Goal: Task Accomplishment & Management: Complete application form

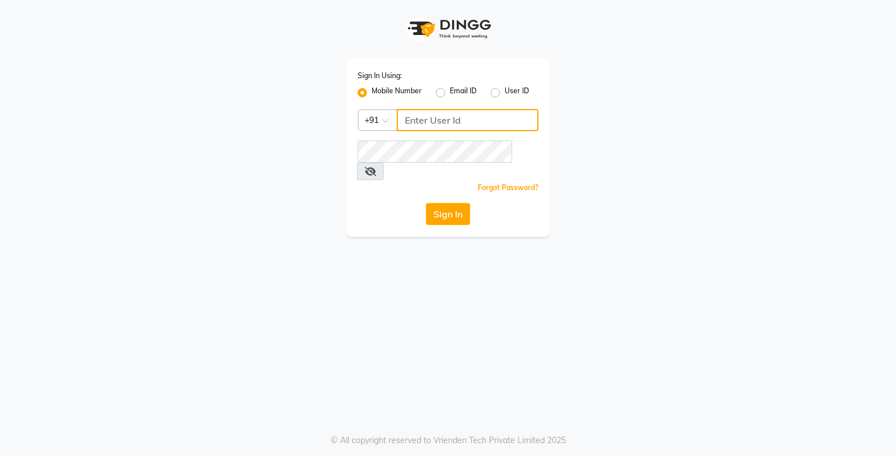
click at [425, 120] on input "Username" at bounding box center [468, 120] width 142 height 22
type input "9919507647"
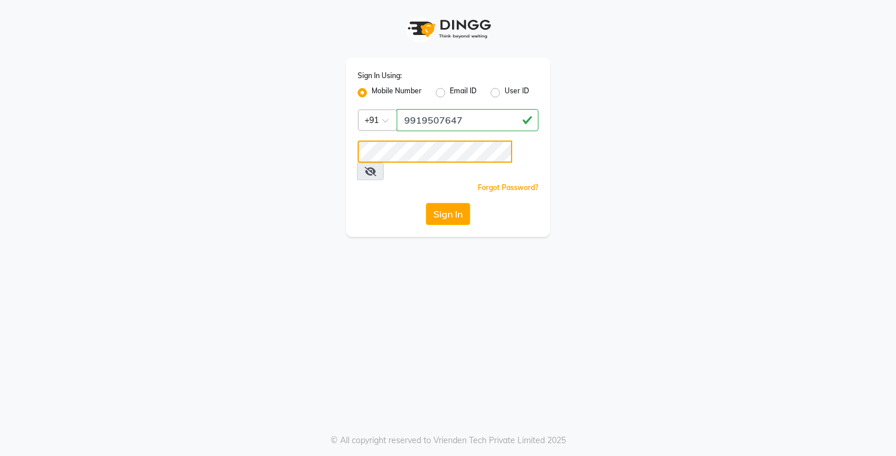
click at [426, 203] on button "Sign In" at bounding box center [448, 214] width 44 height 22
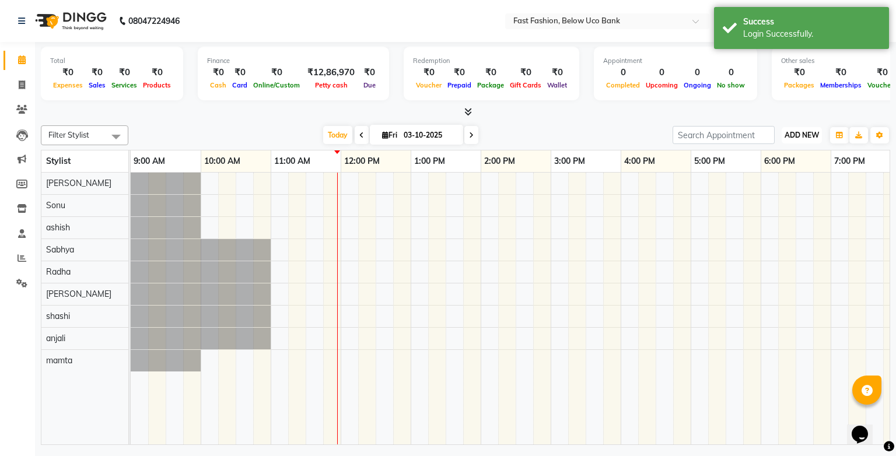
click at [810, 134] on span "ADD NEW" at bounding box center [802, 135] width 34 height 9
click at [795, 169] on link "Add Invoice" at bounding box center [775, 172] width 92 height 15
select select "service"
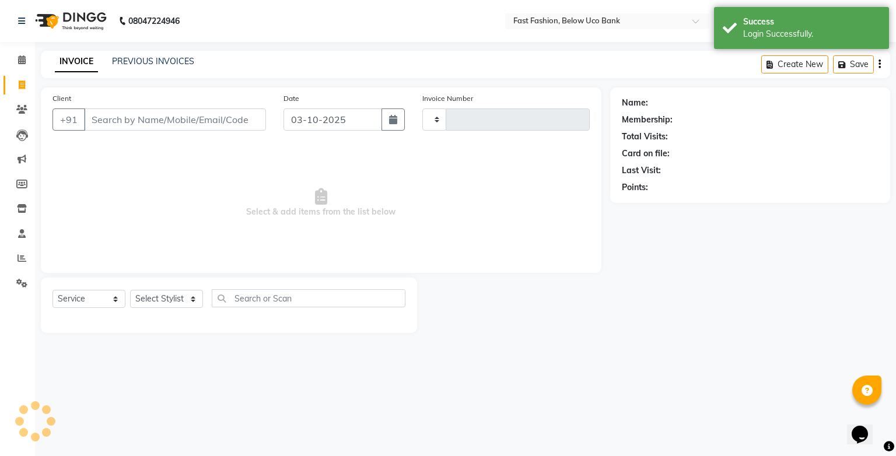
type input "1278"
select select "4228"
click at [116, 118] on input "Client" at bounding box center [175, 120] width 182 height 22
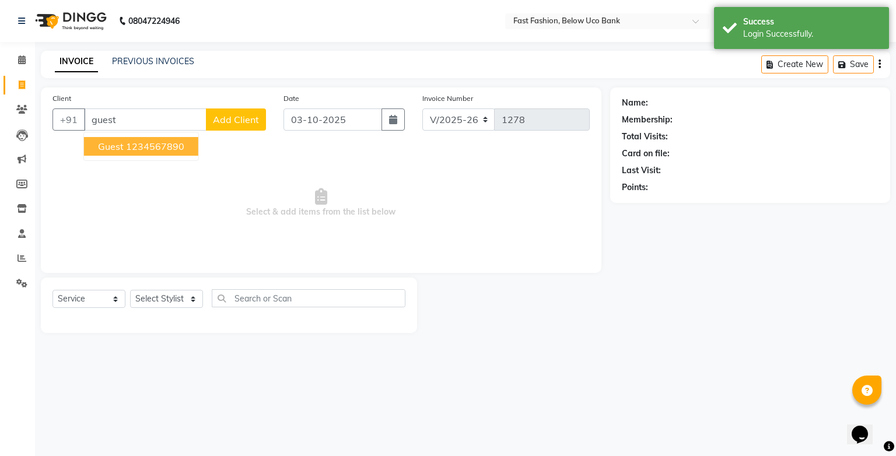
click at [119, 153] on button "guest 1234567890" at bounding box center [141, 146] width 114 height 19
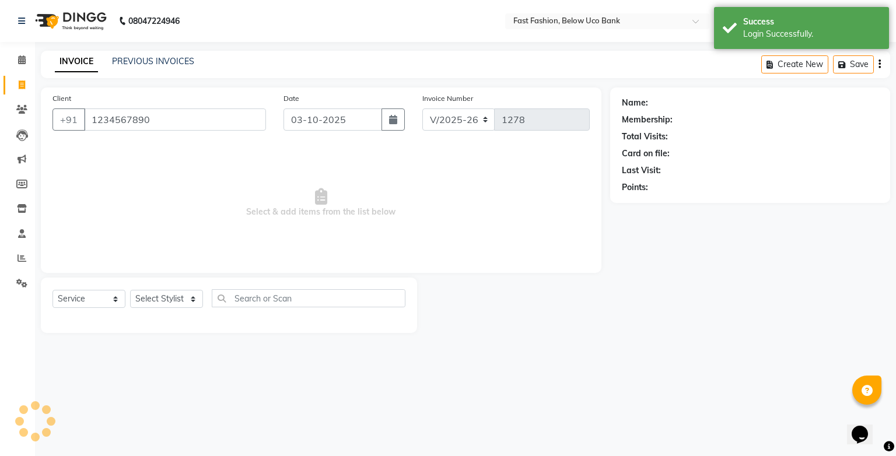
type input "1234567890"
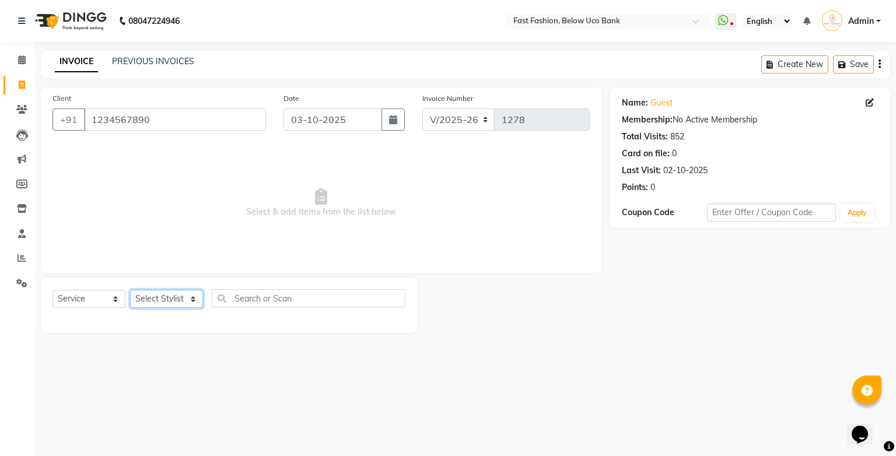
click at [187, 291] on select "Select Stylist ali anjali ashish golu mamta [PERSON_NAME] [PERSON_NAME] [PERSON…" at bounding box center [166, 299] width 73 height 18
click at [130, 291] on select "Select Stylist ali anjali ashish golu mamta [PERSON_NAME] [PERSON_NAME] [PERSON…" at bounding box center [166, 299] width 73 height 18
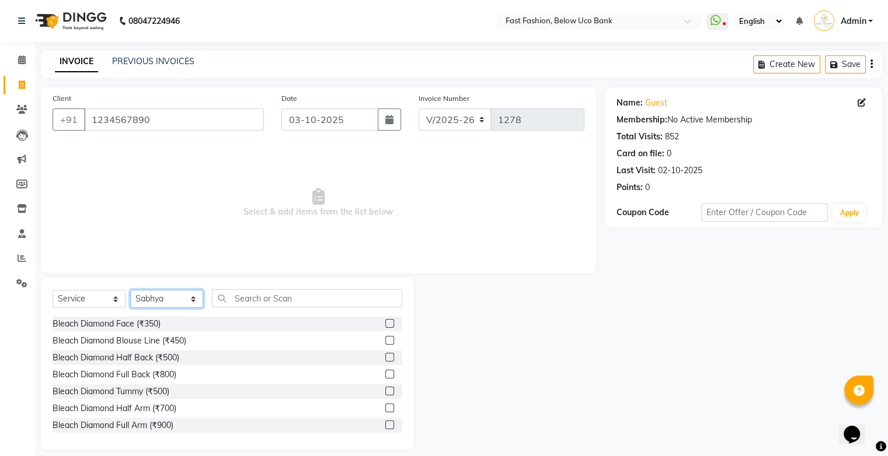
click at [195, 299] on select "Select Stylist ali anjali ashish golu mamta [PERSON_NAME] [PERSON_NAME] [PERSON…" at bounding box center [166, 299] width 73 height 18
select select "22047"
click at [130, 291] on select "Select Stylist ali anjali ashish golu mamta [PERSON_NAME] [PERSON_NAME] [PERSON…" at bounding box center [166, 299] width 73 height 18
click at [273, 295] on input "text" at bounding box center [307, 298] width 190 height 18
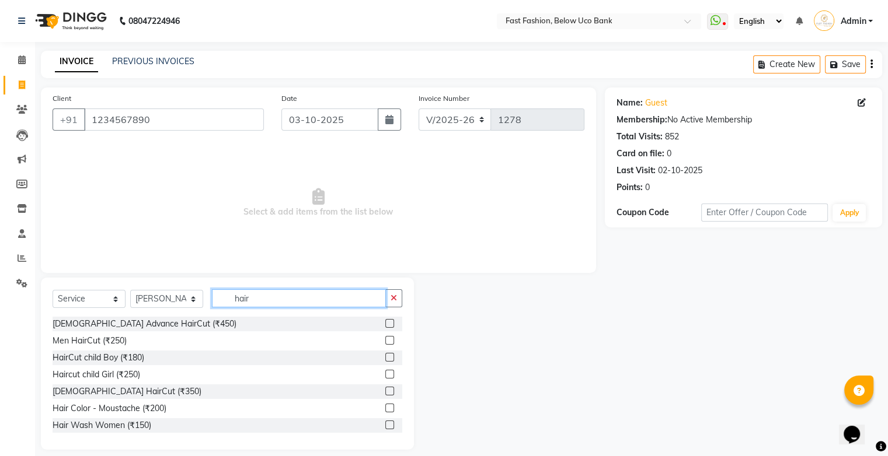
type input "hair"
click at [385, 338] on label at bounding box center [389, 340] width 9 height 9
click at [385, 338] on input "checkbox" at bounding box center [389, 341] width 8 height 8
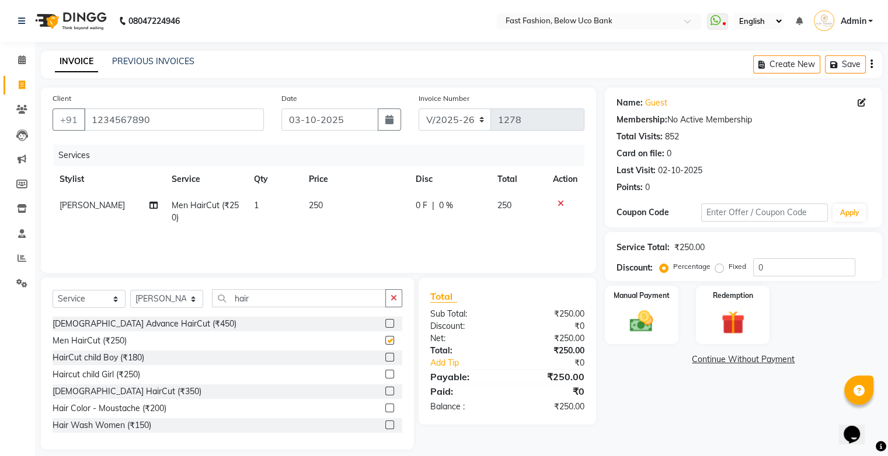
checkbox input "false"
click at [638, 309] on img at bounding box center [641, 322] width 39 height 28
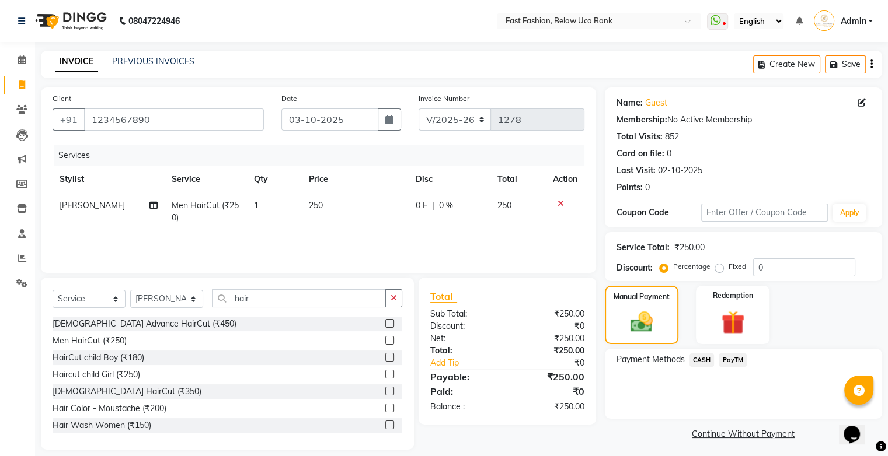
click at [731, 361] on span "PayTM" at bounding box center [732, 360] width 28 height 13
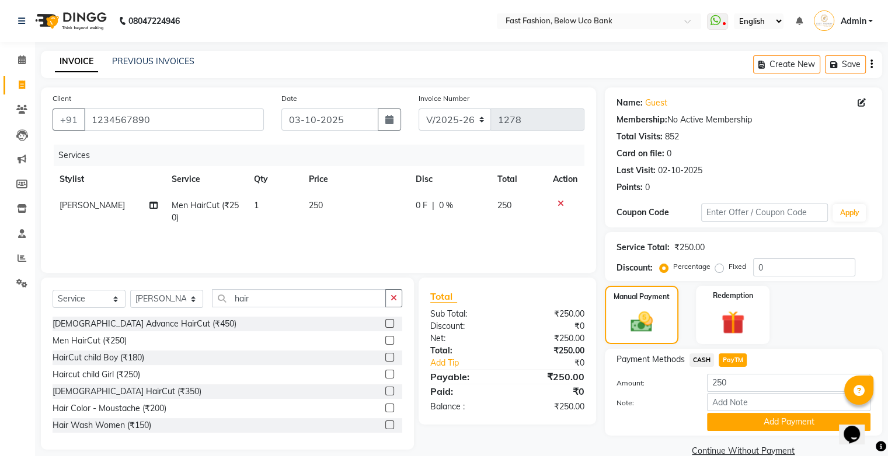
click at [749, 420] on button "Add Payment" at bounding box center [788, 422] width 163 height 18
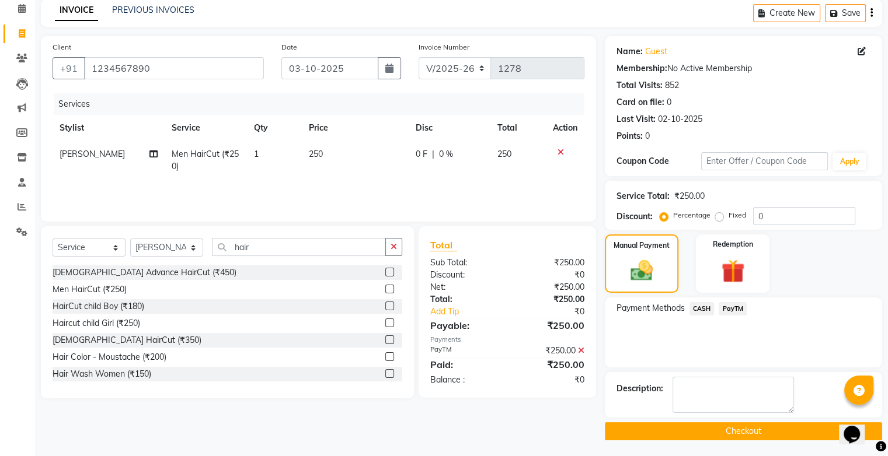
scroll to position [51, 0]
click at [747, 428] on button "Checkout" at bounding box center [743, 432] width 277 height 18
